Goal: Information Seeking & Learning: Find specific fact

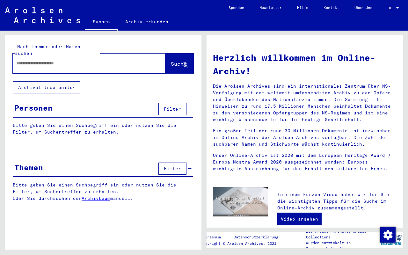
click at [33, 60] on input "text" at bounding box center [82, 63] width 130 height 7
click at [177, 61] on span "Suche" at bounding box center [179, 64] width 16 height 6
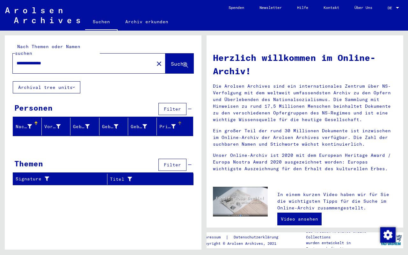
click at [184, 126] on mat-header-cell "Prisoner #" at bounding box center [175, 127] width 36 height 18
click at [182, 121] on div "Prisoner #" at bounding box center [172, 126] width 26 height 10
click at [66, 56] on div "**********" at bounding box center [80, 63] width 134 height 14
click at [70, 62] on div "**********" at bounding box center [80, 63] width 134 height 14
click at [61, 60] on input "**********" at bounding box center [82, 63] width 130 height 7
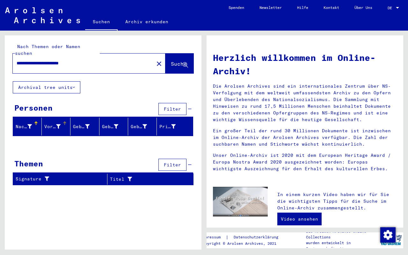
click at [63, 124] on div "Vorname" at bounding box center [57, 126] width 26 height 10
click at [94, 124] on div "Geburtsname" at bounding box center [86, 126] width 26 height 10
click at [62, 81] on button "Archival tree units" at bounding box center [47, 87] width 68 height 12
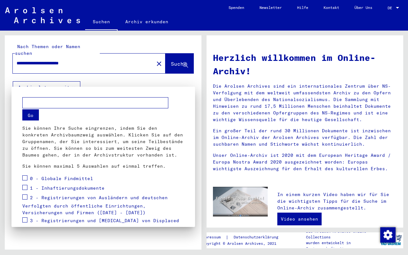
scroll to position [87, 0]
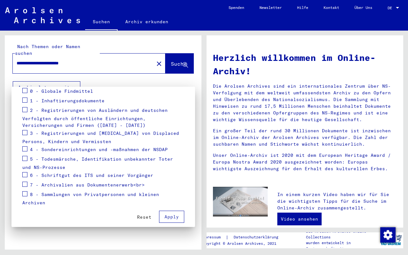
click at [25, 101] on span at bounding box center [24, 100] width 5 height 5
click at [170, 214] on span "Apply" at bounding box center [171, 217] width 14 height 6
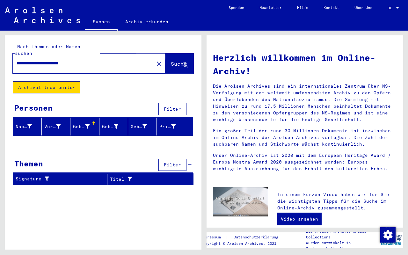
click at [173, 61] on span "Suche" at bounding box center [179, 64] width 16 height 6
click at [40, 177] on div "Signature" at bounding box center [61, 179] width 91 height 10
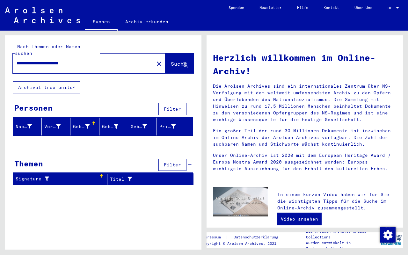
click at [45, 177] on icon at bounding box center [45, 179] width 8 height 4
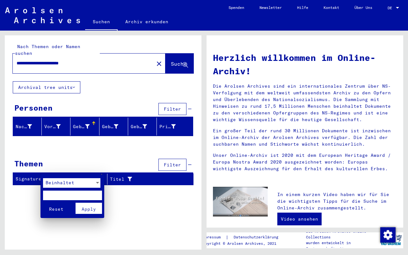
click at [64, 184] on span "Beinhaltet" at bounding box center [60, 183] width 29 height 6
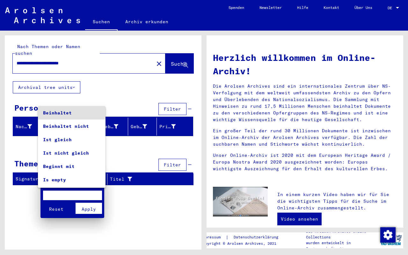
click at [35, 255] on div at bounding box center [204, 127] width 408 height 255
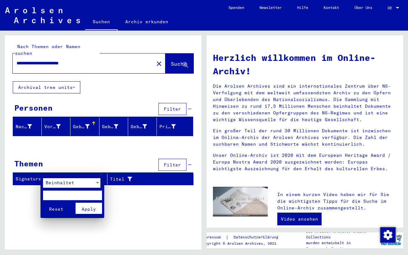
click at [59, 195] on input "text" at bounding box center [72, 196] width 59 height 10
click at [161, 174] on div at bounding box center [204, 127] width 408 height 255
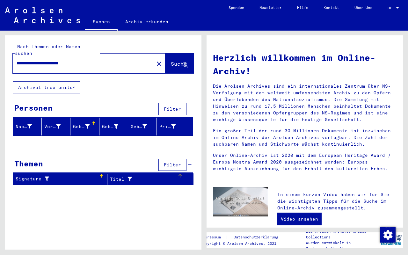
click at [113, 176] on div "Titel" at bounding box center [144, 179] width 68 height 7
click at [112, 123] on div "Geburt‏" at bounding box center [110, 126] width 16 height 7
click at [142, 123] on div "Geburtsdatum" at bounding box center [139, 126] width 16 height 7
click at [173, 106] on span "Filter" at bounding box center [172, 109] width 17 height 6
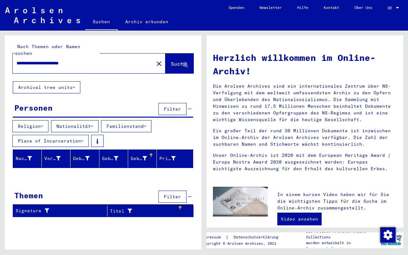
click at [169, 191] on button "Filter" at bounding box center [172, 197] width 28 height 12
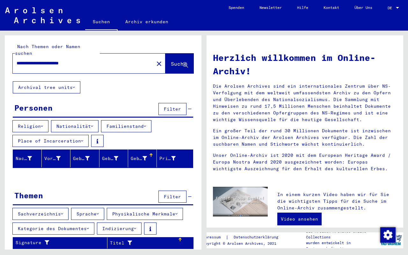
scroll to position [0, 0]
click at [112, 240] on div "Titel" at bounding box center [144, 243] width 68 height 7
click at [115, 222] on button "Indizierung" at bounding box center [119, 228] width 45 height 12
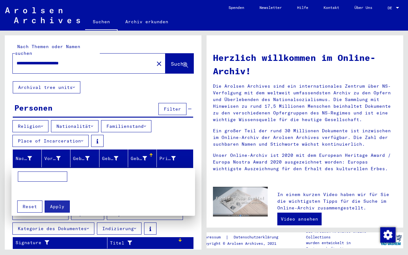
click at [115, 221] on div at bounding box center [204, 127] width 408 height 255
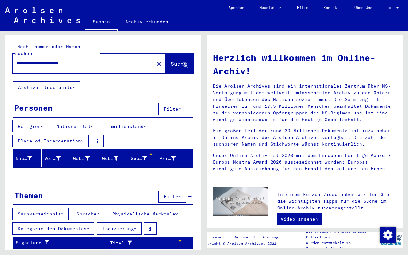
click at [86, 222] on button "Kategorie des Dokumentes" at bounding box center [53, 228] width 82 height 12
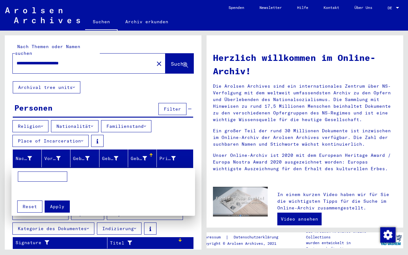
click at [86, 222] on div at bounding box center [204, 127] width 408 height 255
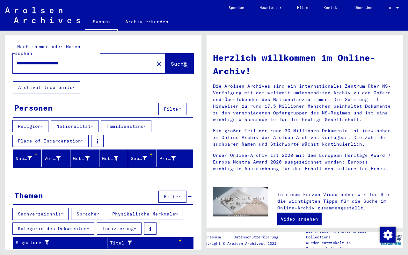
click at [34, 153] on div "Nachname" at bounding box center [29, 158] width 26 height 10
click at [168, 155] on div "Prisoner #" at bounding box center [167, 158] width 16 height 7
click at [178, 106] on span "Filter" at bounding box center [172, 109] width 17 height 6
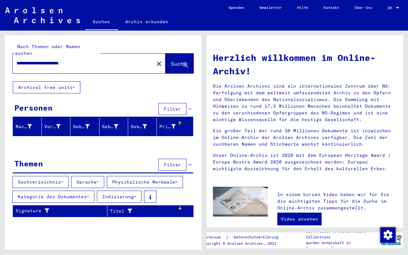
drag, startPoint x: 99, startPoint y: 56, endPoint x: 74, endPoint y: 54, distance: 25.6
click at [74, 60] on input "**********" at bounding box center [82, 63] width 130 height 7
type input "**********"
click at [34, 121] on div "Nachname" at bounding box center [29, 126] width 26 height 10
click at [55, 178] on button "Sachverzeichnis" at bounding box center [40, 182] width 56 height 12
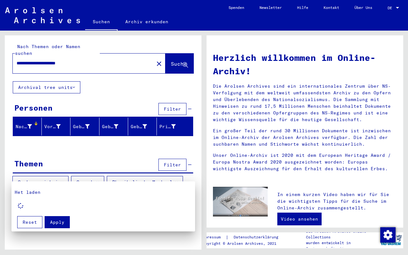
click at [173, 154] on div at bounding box center [204, 127] width 408 height 255
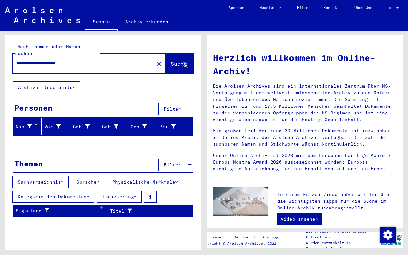
click at [51, 206] on div "Signature" at bounding box center [61, 211] width 91 height 10
click at [180, 162] on span "Filter" at bounding box center [172, 165] width 17 height 6
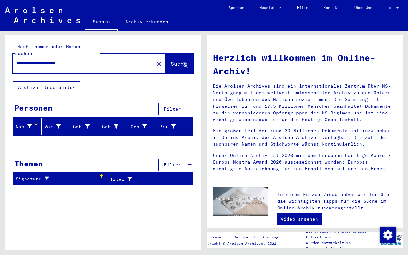
click at [180, 106] on span "Filter" at bounding box center [172, 109] width 17 height 6
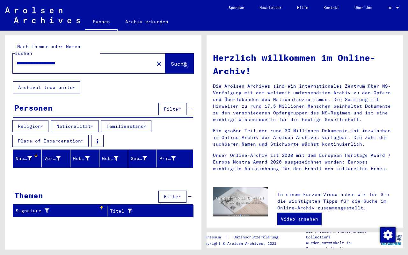
click at [83, 139] on icon at bounding box center [82, 141] width 2 height 4
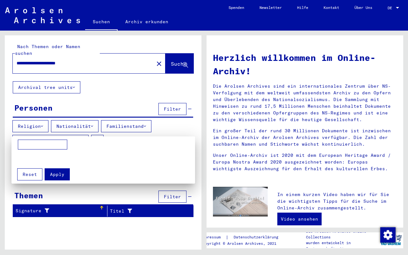
click at [43, 143] on input at bounding box center [42, 145] width 49 height 10
type input "*********"
click at [56, 176] on span "Apply" at bounding box center [57, 174] width 14 height 6
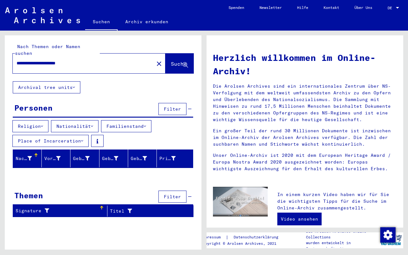
click at [102, 64] on div "**********" at bounding box center [89, 64] width 153 height 20
click at [96, 60] on input "**********" at bounding box center [82, 63] width 130 height 7
type input "**********"
